Goal: Task Accomplishment & Management: Complete application form

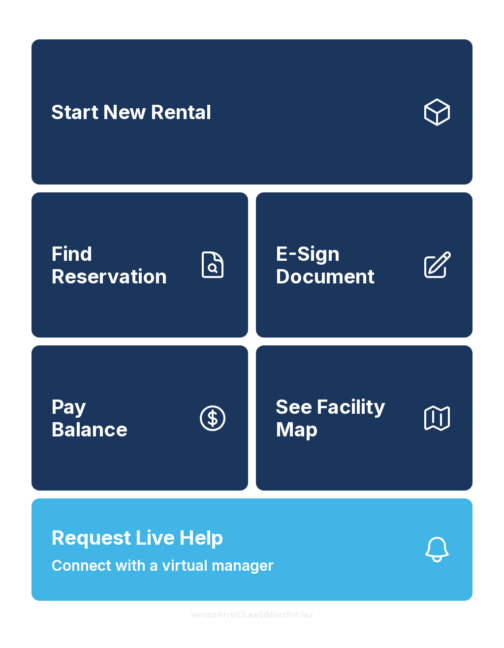
click at [323, 262] on span "E-Sign Document" at bounding box center [344, 264] width 138 height 45
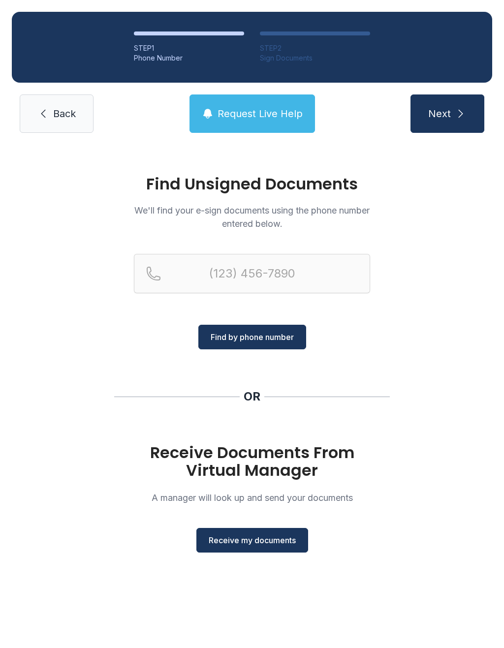
click at [266, 532] on button "Receive my documents" at bounding box center [252, 540] width 112 height 25
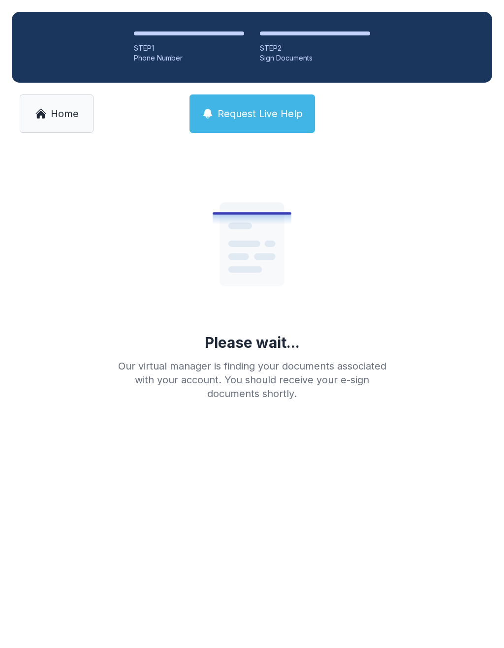
click at [48, 118] on link "Home" at bounding box center [57, 113] width 74 height 38
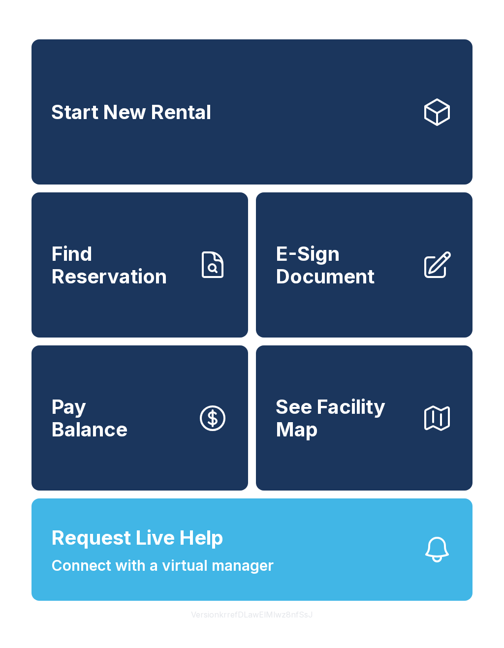
click at [327, 268] on span "E-Sign Document" at bounding box center [344, 264] width 138 height 45
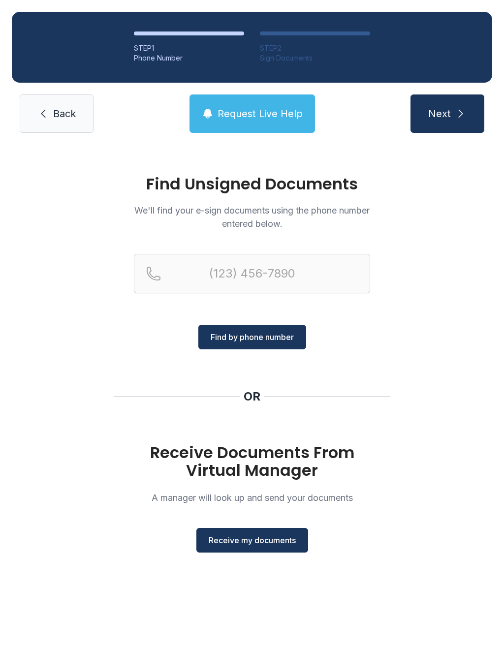
click at [254, 537] on span "Receive my documents" at bounding box center [252, 540] width 87 height 12
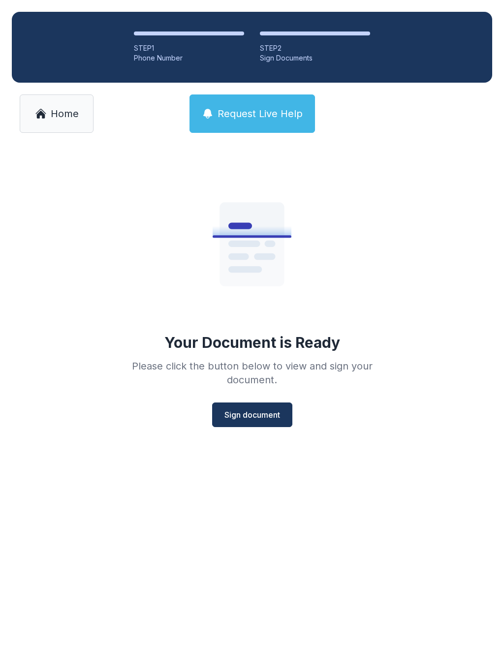
click at [259, 413] on span "Sign document" at bounding box center [252, 415] width 56 height 12
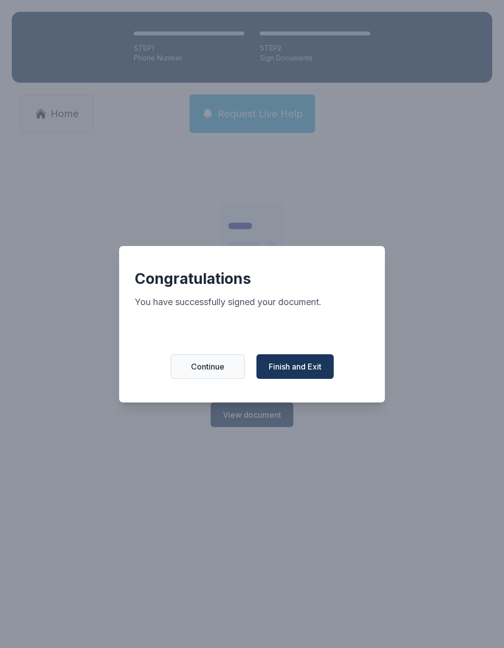
click at [302, 379] on button "Finish and Exit" at bounding box center [294, 366] width 77 height 25
